Goal: Task Accomplishment & Management: Complete application form

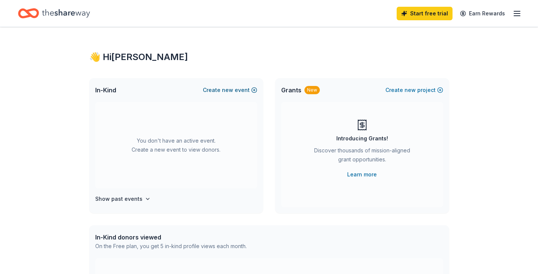
click at [215, 89] on button "Create new event" at bounding box center [230, 89] width 54 height 9
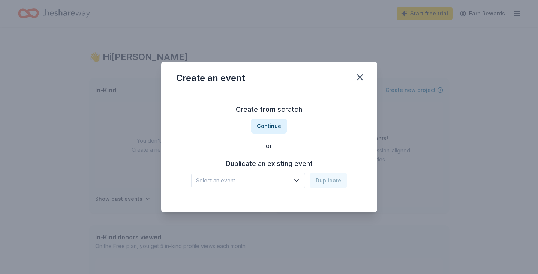
click at [268, 182] on span "Select an event" at bounding box center [243, 180] width 94 height 9
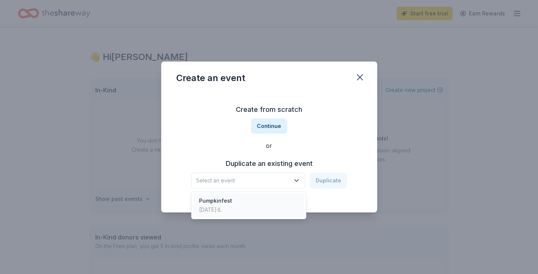
click at [265, 203] on div "Pumpkinfest Oct 05, 2024 · IL" at bounding box center [249, 205] width 112 height 24
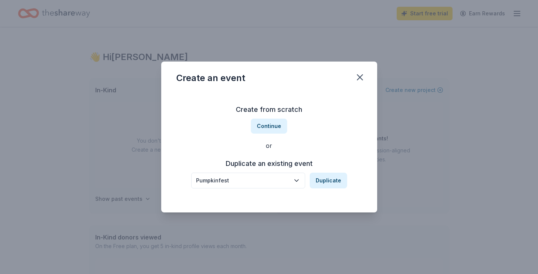
click at [295, 181] on icon "button" at bounding box center [296, 179] width 7 height 7
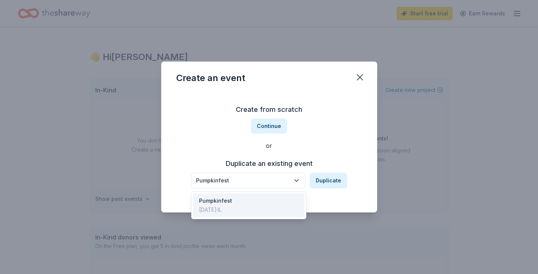
click at [333, 154] on div "Create from scratch Continue or Duplicate an existing event Pumpkinfest Duplica…" at bounding box center [269, 145] width 186 height 109
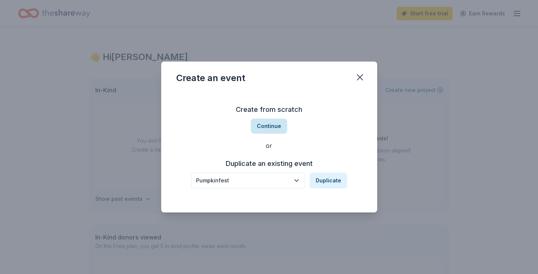
click at [275, 127] on button "Continue" at bounding box center [269, 125] width 36 height 15
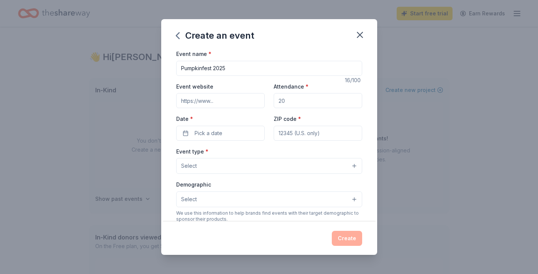
type input "Pumpkinfest 2025"
click at [202, 102] on input "Event website" at bounding box center [220, 100] width 88 height 15
paste input "[URL][DOMAIN_NAME]"
type input "[URL][DOMAIN_NAME]"
click at [322, 103] on input "Attendance *" at bounding box center [318, 100] width 88 height 15
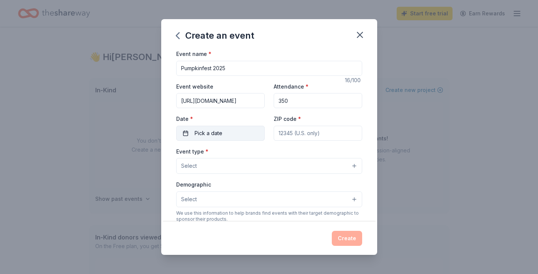
type input "350"
click at [209, 136] on span "Pick a date" at bounding box center [208, 133] width 28 height 9
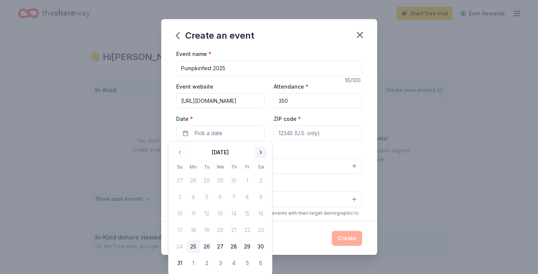
click at [262, 153] on button "Go to next month" at bounding box center [261, 152] width 10 height 10
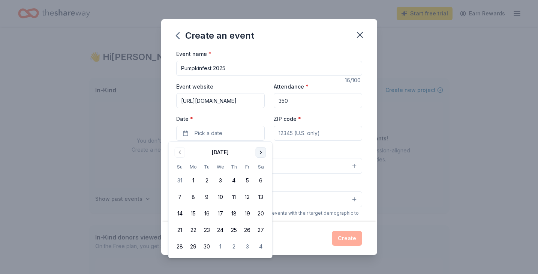
click at [262, 153] on button "Go to next month" at bounding box center [261, 152] width 10 height 10
click at [257, 197] on button "11" at bounding box center [260, 196] width 13 height 13
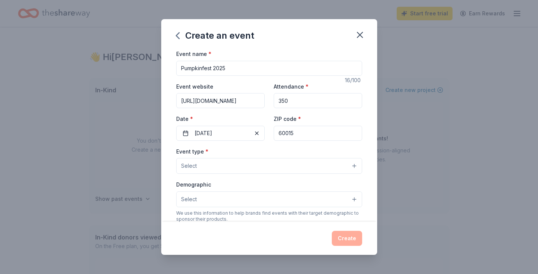
type input "60015"
click at [244, 167] on button "Select" at bounding box center [269, 166] width 186 height 16
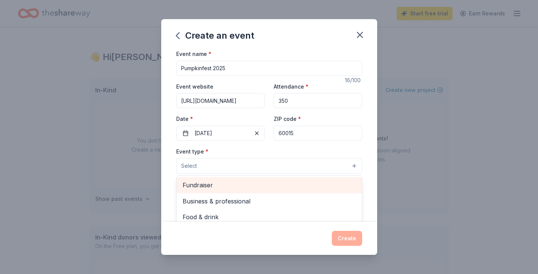
click at [240, 182] on span "Fundraiser" at bounding box center [268, 185] width 173 height 10
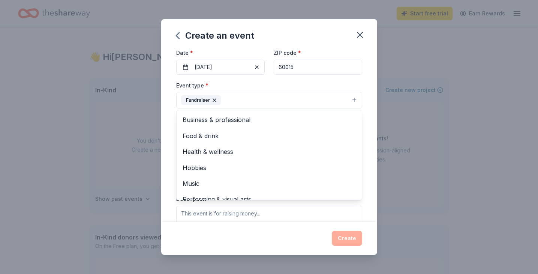
scroll to position [93, 0]
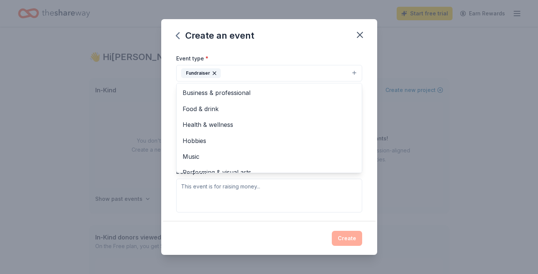
click at [367, 185] on div "Event name * Pumpkinfest 2025 16 /100 Event website https://kiplingpto.membersh…" at bounding box center [269, 135] width 216 height 172
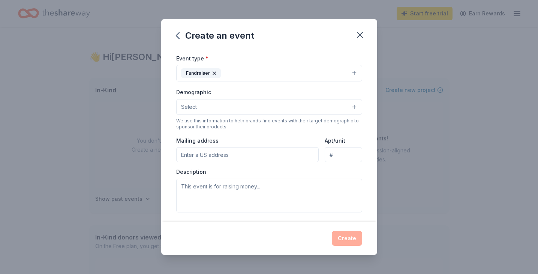
type input "6"
type input "700 Kipling Place, Deerfield, IL, 60015"
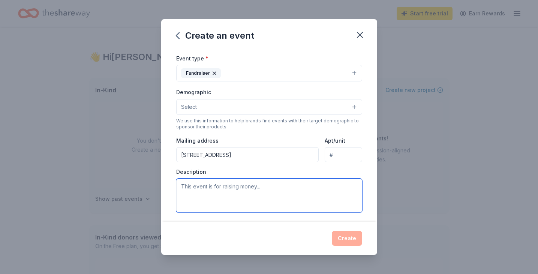
click at [257, 182] on textarea at bounding box center [269, 195] width 186 height 34
paste textarea "https://kiplingpto.membershiptoolkit.com"
drag, startPoint x: 291, startPoint y: 186, endPoint x: 150, endPoint y: 186, distance: 140.9
click at [150, 186] on div "Create an event Event name * Pumpkinfest 2025 16 /100 Event website https://kip…" at bounding box center [269, 137] width 538 height 274
type textarea "P"
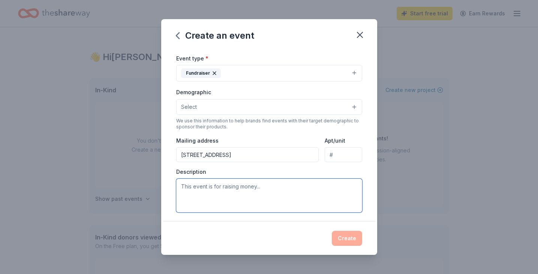
paste textarea "Every year we host an annually fundraiser called Pumpkinfest. This is an event …"
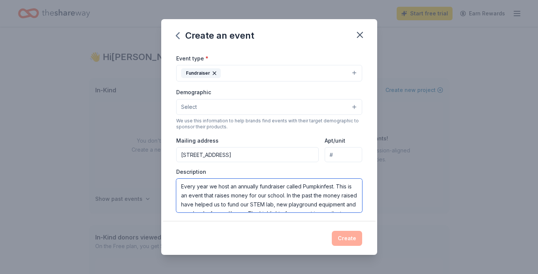
scroll to position [18, 0]
type textarea "Every year we host an annually fundraiser called Pumpkinfest. This is an event …"
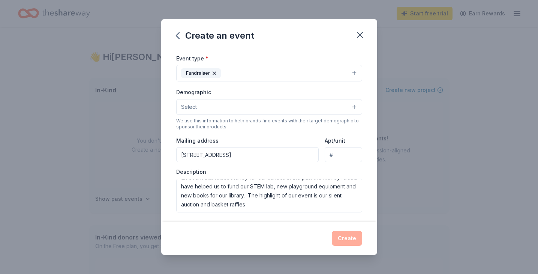
click at [306, 240] on div "Create" at bounding box center [269, 237] width 186 height 15
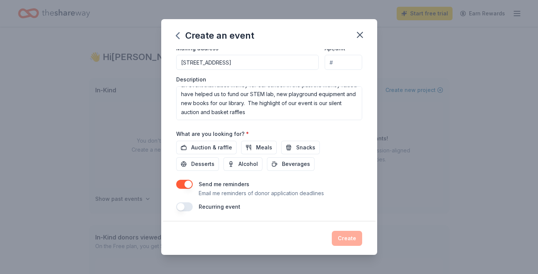
scroll to position [185, 0]
click at [208, 143] on span "Auction & raffle" at bounding box center [211, 147] width 41 height 9
click at [349, 236] on button "Create" at bounding box center [347, 237] width 30 height 15
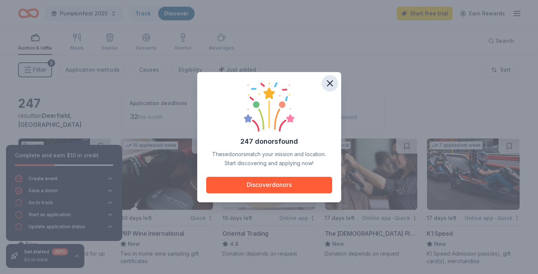
click at [330, 83] on icon "button" at bounding box center [329, 83] width 5 height 5
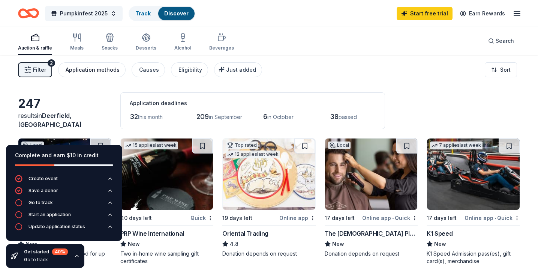
click at [91, 69] on div "Application methods" at bounding box center [93, 69] width 54 height 9
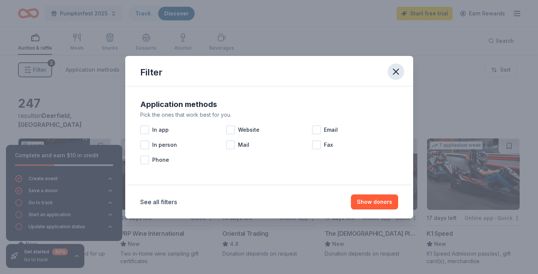
click at [393, 71] on icon "button" at bounding box center [395, 71] width 10 height 10
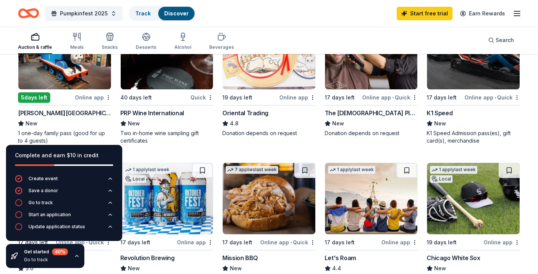
scroll to position [120, 0]
click at [75, 255] on icon "button" at bounding box center [77, 256] width 6 height 6
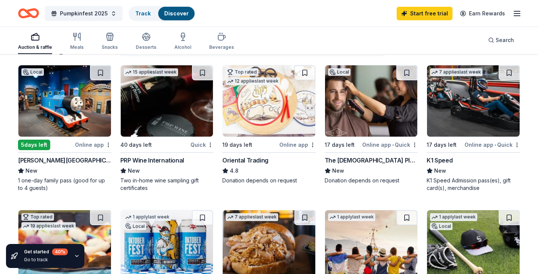
scroll to position [73, 0]
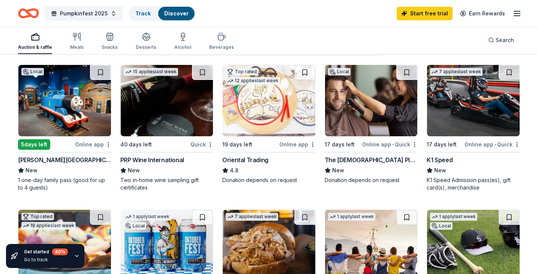
click at [73, 117] on img at bounding box center [64, 100] width 93 height 71
click at [154, 130] on img at bounding box center [167, 100] width 93 height 71
click at [110, 14] on button "Pumpkinfest 2025" at bounding box center [84, 13] width 78 height 15
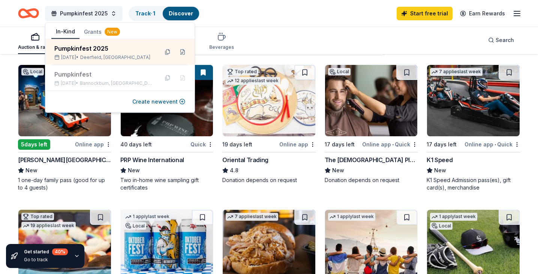
click at [273, 38] on div "Auction & raffle Meals Snacks Desserts Alcohol Beverages Search" at bounding box center [269, 40] width 502 height 28
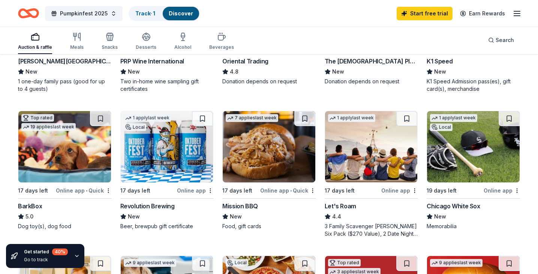
scroll to position [172, 0]
click at [496, 189] on div "Online app" at bounding box center [501, 189] width 36 height 9
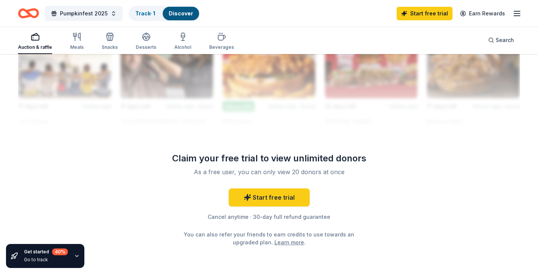
scroll to position [702, 0]
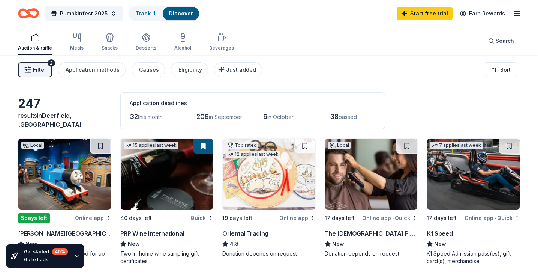
scroll to position [0, 0]
click at [76, 40] on icon "button" at bounding box center [76, 37] width 9 height 9
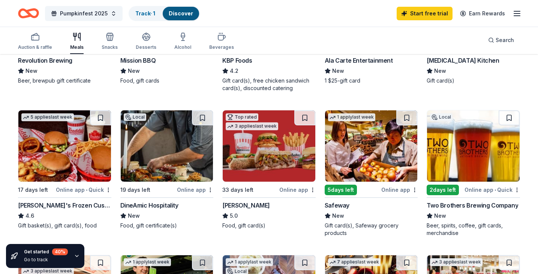
scroll to position [174, 0]
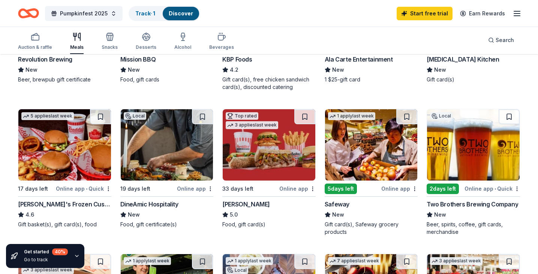
click at [263, 145] on img at bounding box center [269, 144] width 93 height 71
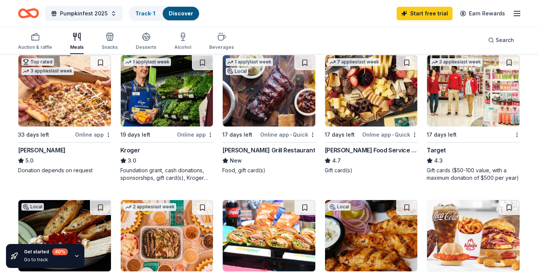
scroll to position [362, 0]
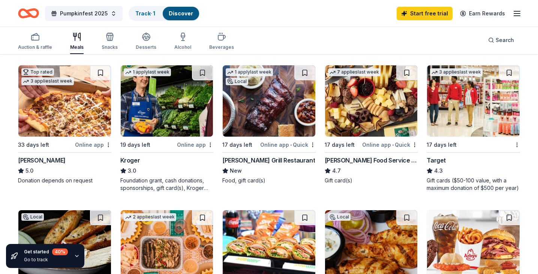
click at [483, 101] on img at bounding box center [473, 100] width 93 height 71
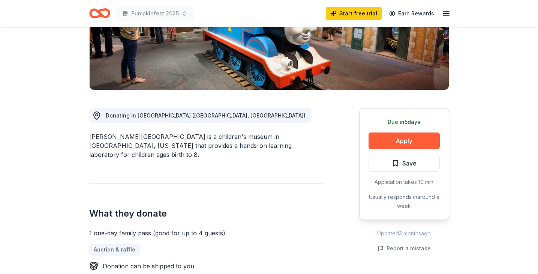
scroll to position [147, 0]
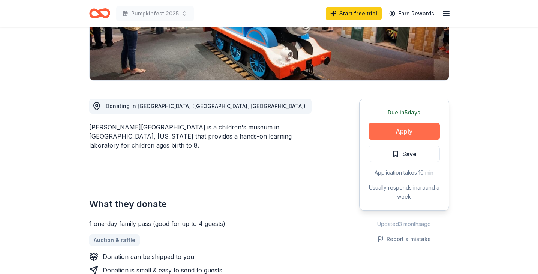
click at [397, 133] on button "Apply" at bounding box center [403, 131] width 71 height 16
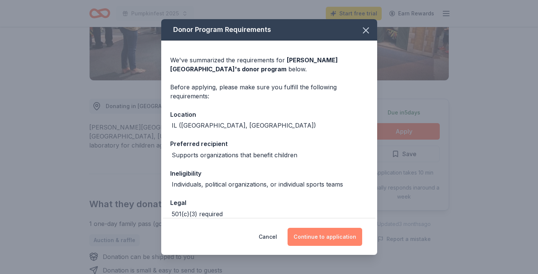
click at [324, 235] on button "Continue to application" at bounding box center [324, 236] width 75 height 18
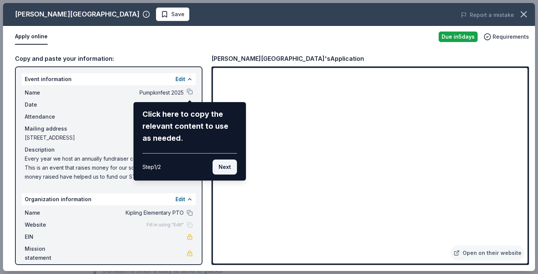
click at [223, 167] on button "Next" at bounding box center [224, 166] width 24 height 15
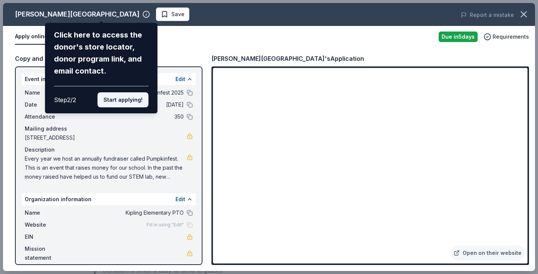
click at [127, 92] on button "Start applying!" at bounding box center [122, 99] width 51 height 15
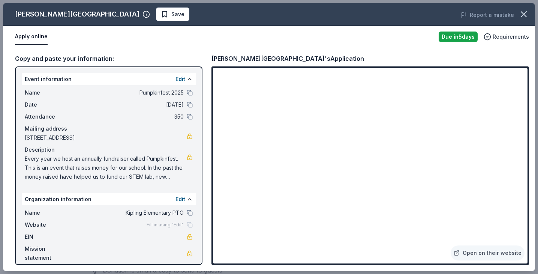
click at [98, 76] on div "Kohl Children's Museum Save Report a mistake Apply online Due in 5 days Require…" at bounding box center [269, 137] width 532 height 268
click at [343, 33] on div "Apply online" at bounding box center [223, 37] width 417 height 16
click at [36, 37] on button "Apply online" at bounding box center [31, 37] width 33 height 16
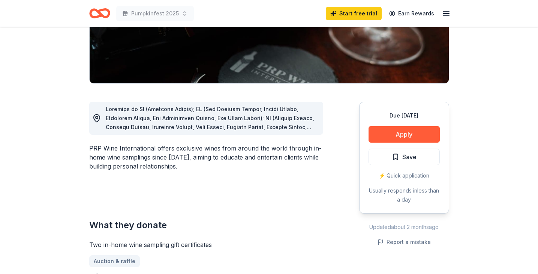
scroll to position [144, 0]
click at [385, 132] on button "Apply" at bounding box center [403, 134] width 71 height 16
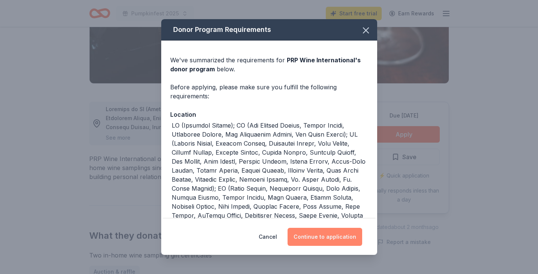
click at [323, 236] on button "Continue to application" at bounding box center [324, 236] width 75 height 18
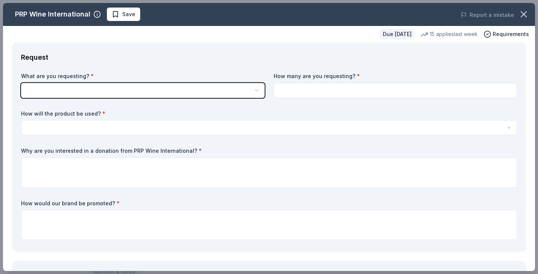
scroll to position [0, 0]
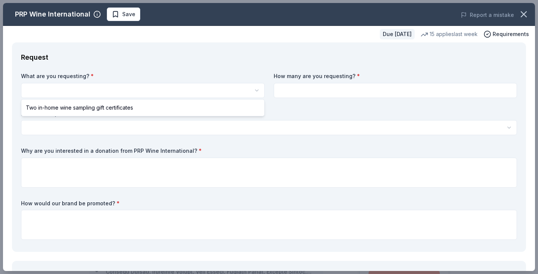
click at [257, 89] on html "Pumpkinfest 2025 Save Apply Due [DATE] Share PRP Wine International New • 2 rev…" at bounding box center [269, 137] width 538 height 274
select select "Two in-home wine sampling gift certificates"
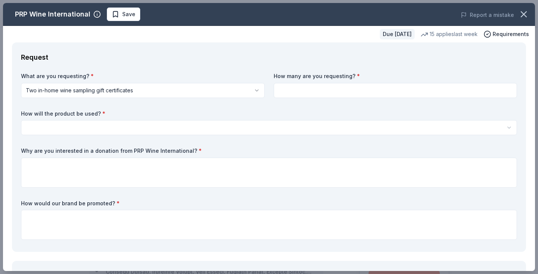
click at [294, 93] on input at bounding box center [396, 90] width 244 height 15
type input "1"
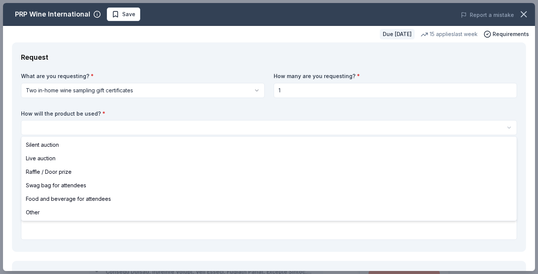
click at [269, 129] on html "Pumpkinfest 2025 Save Apply Due in 40 days Share PRP Wine International New • 2…" at bounding box center [269, 137] width 538 height 274
select select "silentAuction"
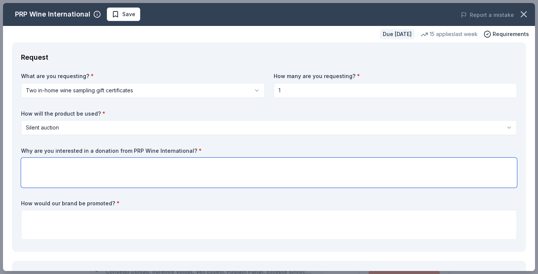
click at [101, 163] on textarea at bounding box center [269, 172] width 496 height 30
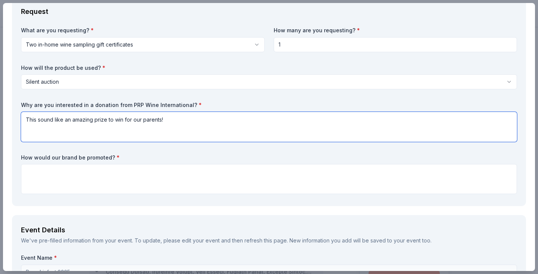
scroll to position [48, 0]
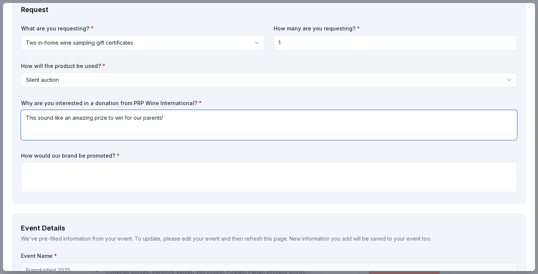
type textarea "This sound like an amazing prize to win for our parents!"
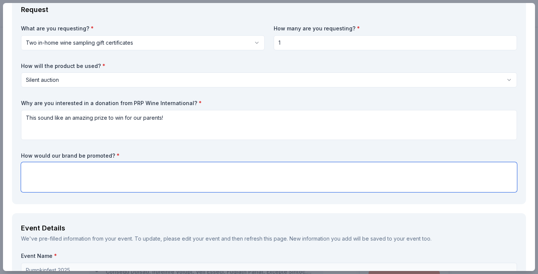
click at [34, 169] on textarea at bounding box center [269, 177] width 496 height 30
click at [279, 169] on textarea "All donations are listed on the PTO social media sites, they are mentioned in t…" at bounding box center [269, 177] width 496 height 30
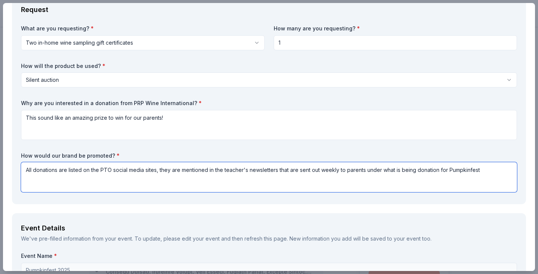
click at [481, 170] on textarea "All donations are listed on the PTO social media sites, they are mentioned in t…" at bounding box center [269, 177] width 496 height 30
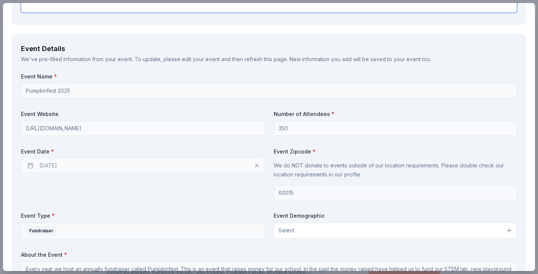
scroll to position [227, 0]
type textarea "All donations are listed on the PTO social media sites, they are mentioned in t…"
click at [232, 165] on div "10/10/2025" at bounding box center [143, 164] width 244 height 15
click at [256, 164] on div "10/10/2025" at bounding box center [143, 164] width 244 height 15
click at [256, 163] on div "10/10/2025" at bounding box center [143, 164] width 244 height 15
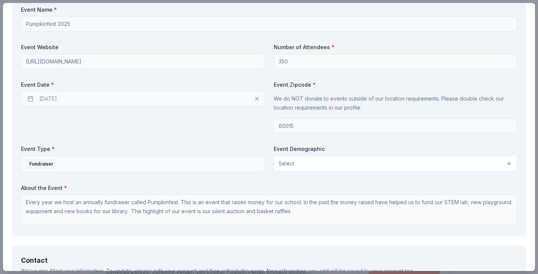
scroll to position [294, 0]
click at [292, 161] on span "Select" at bounding box center [286, 162] width 16 height 9
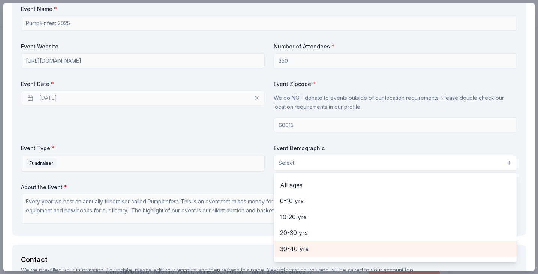
scroll to position [39, 0]
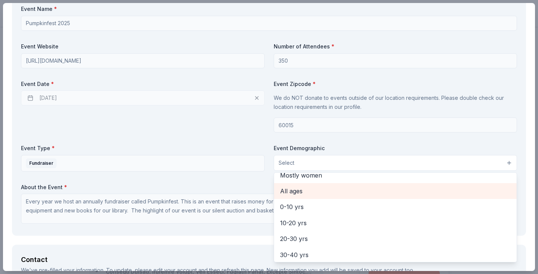
click at [317, 188] on span "All ages" at bounding box center [395, 191] width 231 height 10
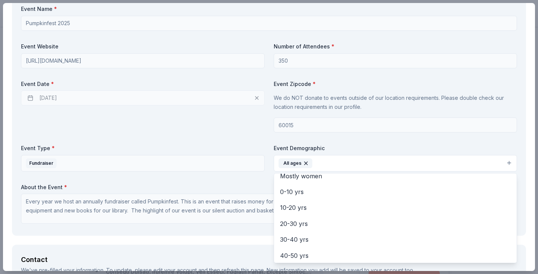
click at [207, 129] on div "Event Name * Pumpkinfest 2025 Event Website https://kiplingpto.membershiptoolki…" at bounding box center [269, 115] width 496 height 221
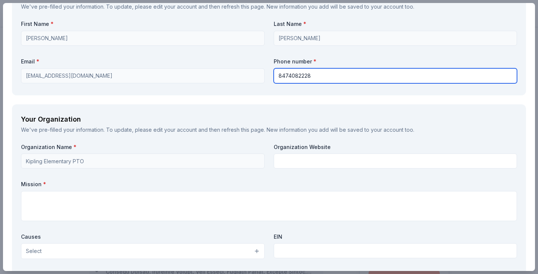
scroll to position [574, 0]
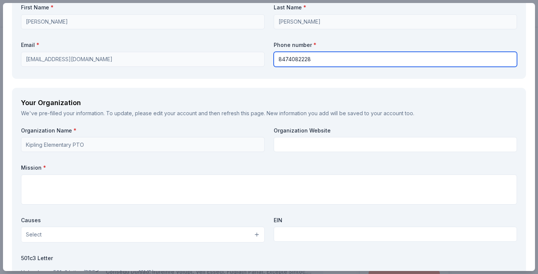
type input "8474082228"
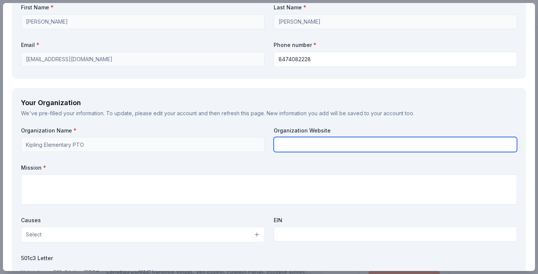
paste input "Every year we host an annually fundraiser called Pumpkinfest. This is an event …"
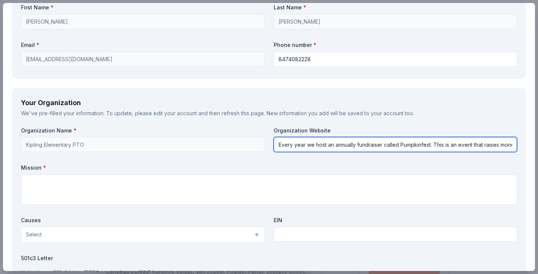
drag, startPoint x: 280, startPoint y: 142, endPoint x: 488, endPoint y: 154, distance: 207.9
click at [488, 154] on div "Organization Name * Kipling Elementary PTO Organization Website Every year we h…" at bounding box center [269, 214] width 496 height 174
type input "Every year we host an annually fundraiser called Pumpkinfest. This is an event …"
drag, startPoint x: 502, startPoint y: 142, endPoint x: 214, endPoint y: 128, distance: 288.9
click at [214, 128] on div "Organization Name * Kipling Elementary PTO Organization Website Every year we h…" at bounding box center [269, 214] width 496 height 174
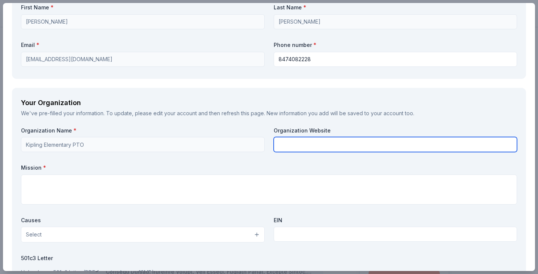
paste input "https://kiplingpto.membershiptoolkit.com"
type input "https://kiplingpto.membershiptoolkit.com"
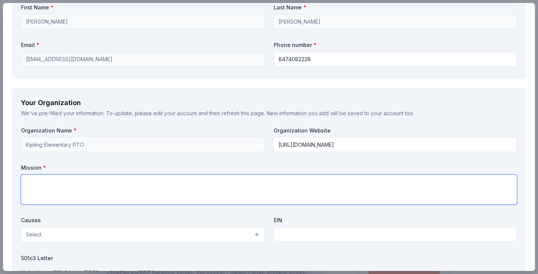
click at [78, 176] on textarea at bounding box center [269, 189] width 496 height 30
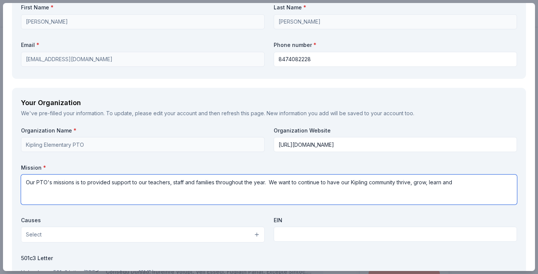
click at [457, 179] on textarea "Our PTO's missions is to provided support to our teachers, staff and families t…" at bounding box center [269, 189] width 496 height 30
type textarea "Our PTO's missions is to provided support to our teachers, staff and families t…"
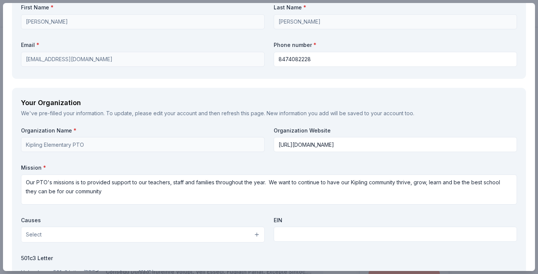
click at [221, 235] on button "Select" at bounding box center [143, 234] width 244 height 16
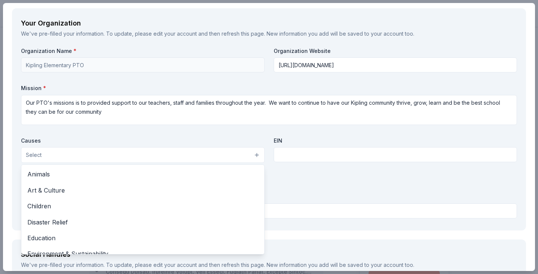
scroll to position [654, 0]
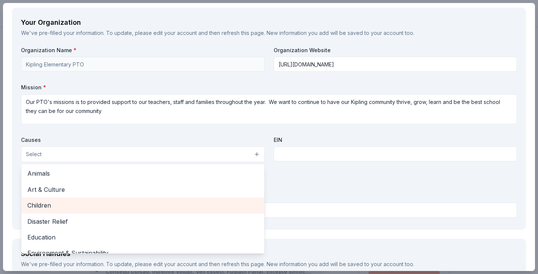
click at [61, 202] on span "Children" at bounding box center [142, 205] width 231 height 10
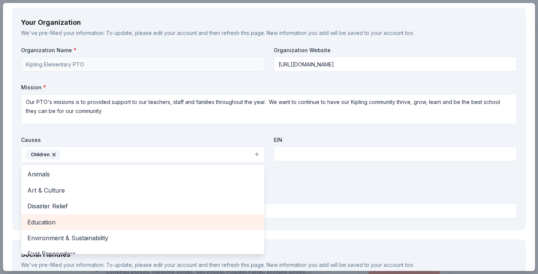
click at [83, 219] on span "Education" at bounding box center [142, 222] width 231 height 10
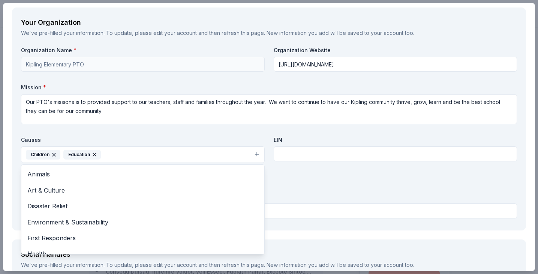
click at [360, 185] on div "Organization Name * Kipling Elementary PTO Organization Website https://kipling…" at bounding box center [269, 133] width 496 height 175
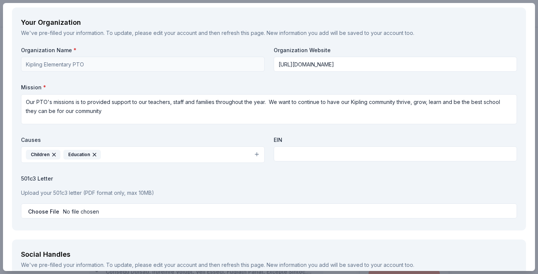
click at [333, 203] on input "file" at bounding box center [269, 210] width 496 height 15
click at [46, 209] on input "file" at bounding box center [269, 210] width 496 height 15
type input "C:\fakepath\NEW Donation Letter 2025.pdf"
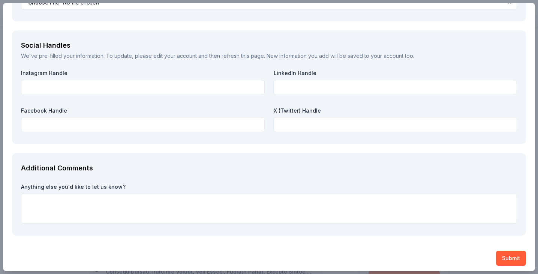
scroll to position [862, 0]
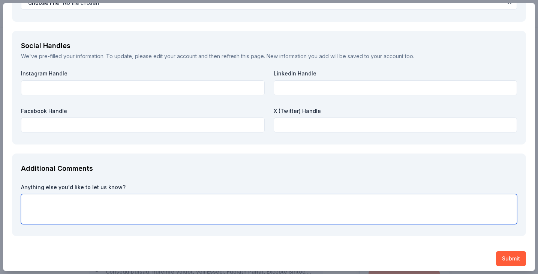
click at [136, 204] on textarea at bounding box center [269, 209] width 496 height 30
type textarea "Thank you for considering our event!"
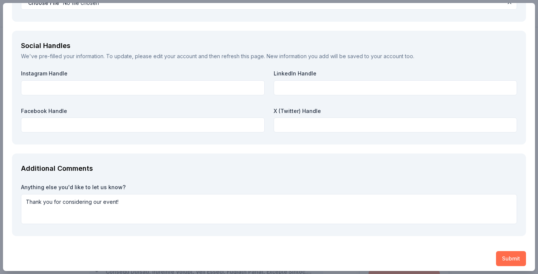
click at [510, 252] on button "Submit" at bounding box center [511, 258] width 30 height 15
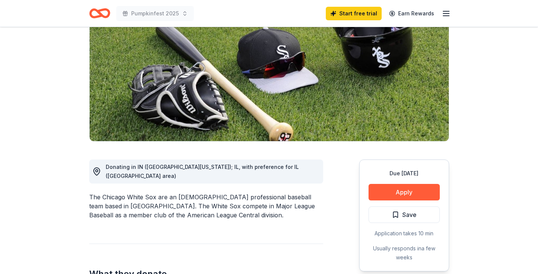
scroll to position [87, 0]
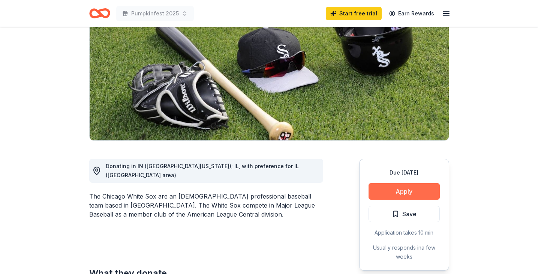
click at [421, 187] on button "Apply" at bounding box center [403, 191] width 71 height 16
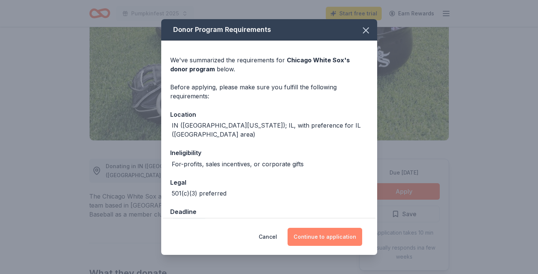
click at [321, 239] on button "Continue to application" at bounding box center [324, 236] width 75 height 18
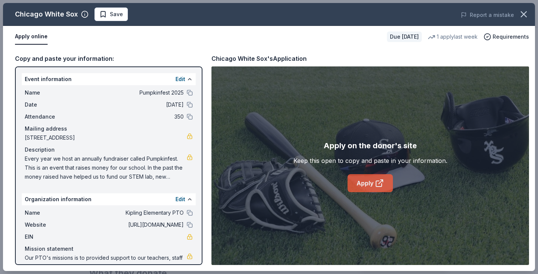
click at [363, 187] on link "Apply" at bounding box center [369, 183] width 45 height 18
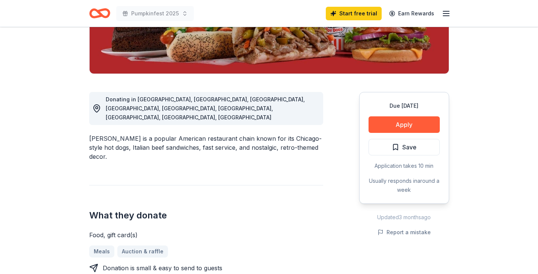
scroll to position [172, 0]
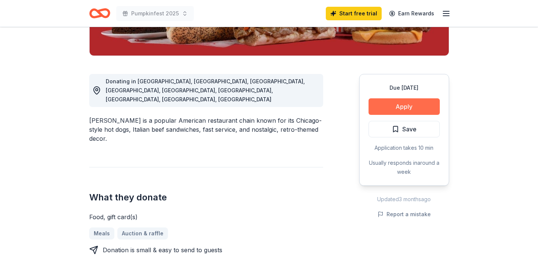
click at [396, 109] on button "Apply" at bounding box center [403, 106] width 71 height 16
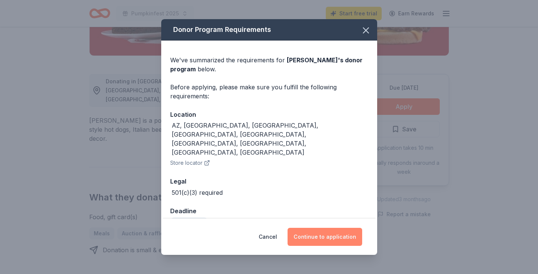
click at [346, 232] on button "Continue to application" at bounding box center [324, 236] width 75 height 18
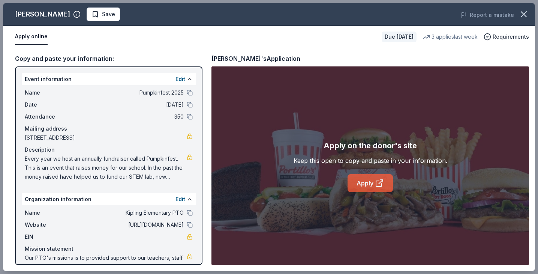
click at [360, 181] on link "Apply" at bounding box center [369, 183] width 45 height 18
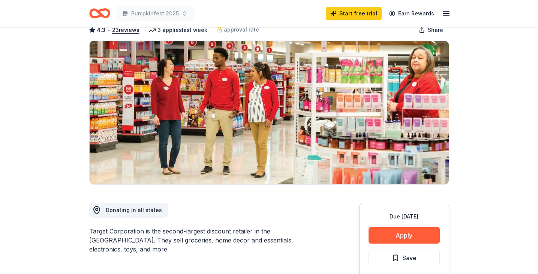
scroll to position [69, 0]
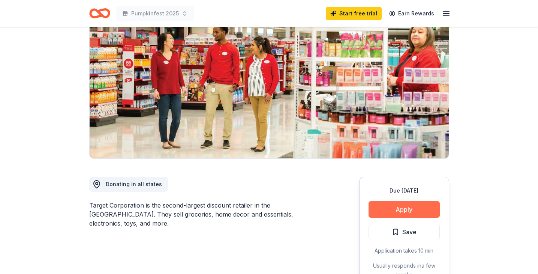
click at [419, 209] on button "Apply" at bounding box center [403, 209] width 71 height 16
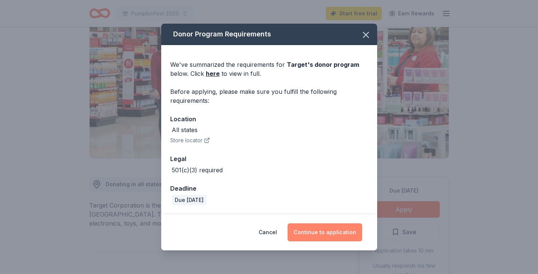
click at [311, 233] on button "Continue to application" at bounding box center [324, 232] width 75 height 18
